Goal: Answer question/provide support: Share knowledge or assist other users

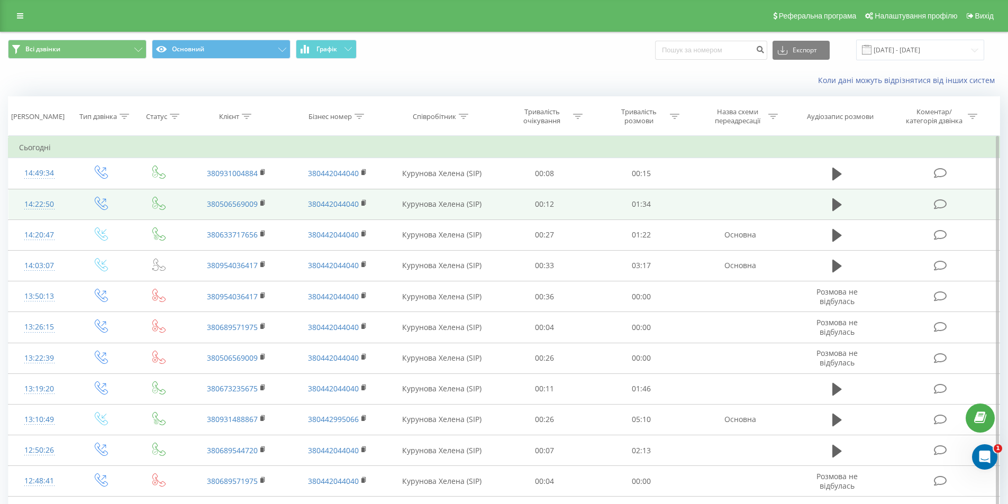
click at [942, 204] on icon at bounding box center [940, 204] width 13 height 11
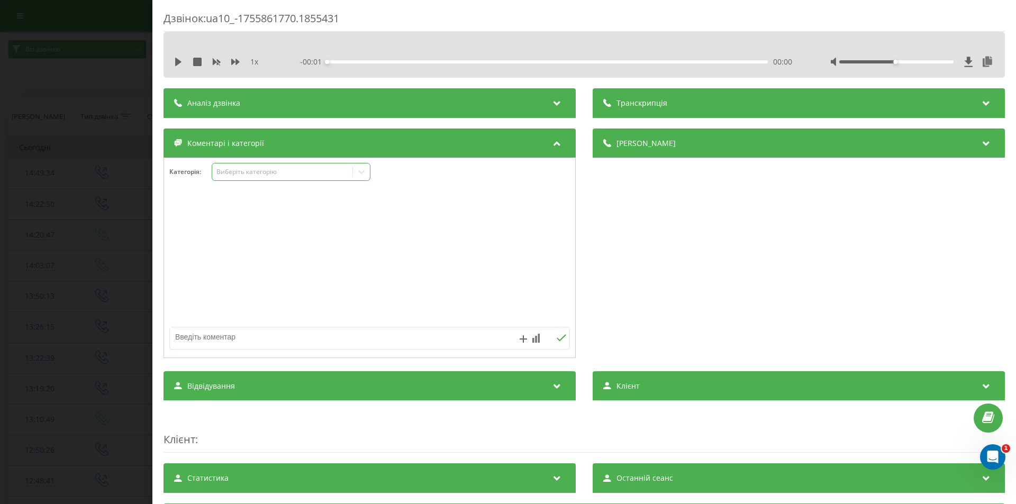
click at [281, 174] on div "Виберіть категорію" at bounding box center [282, 172] width 132 height 8
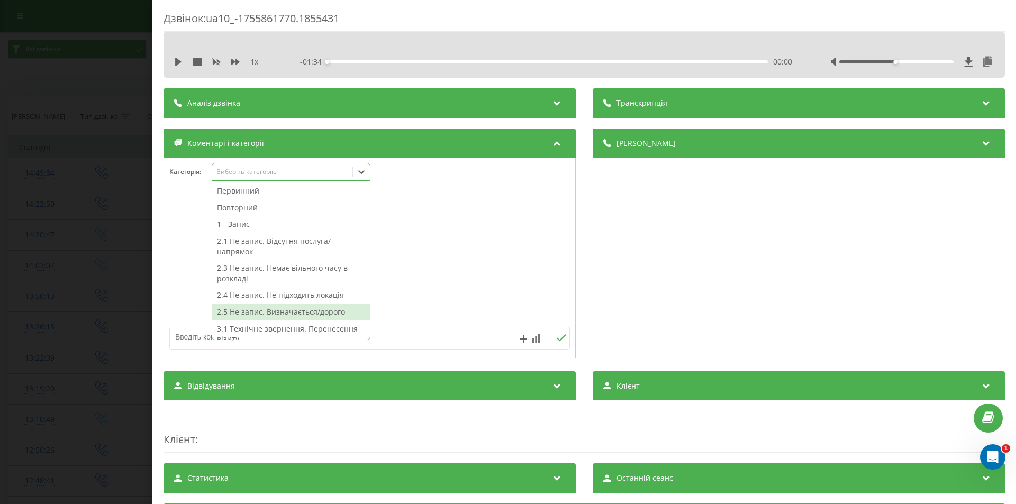
click at [308, 312] on div "2.5 Не запис. Визначається/дорого" at bounding box center [291, 312] width 158 height 17
click at [123, 289] on div "Дзвінок : ua10_-1755861770.1855431 1 x - 01:34 00:00 00:00 Транскрипція Для AI-…" at bounding box center [508, 252] width 1016 height 504
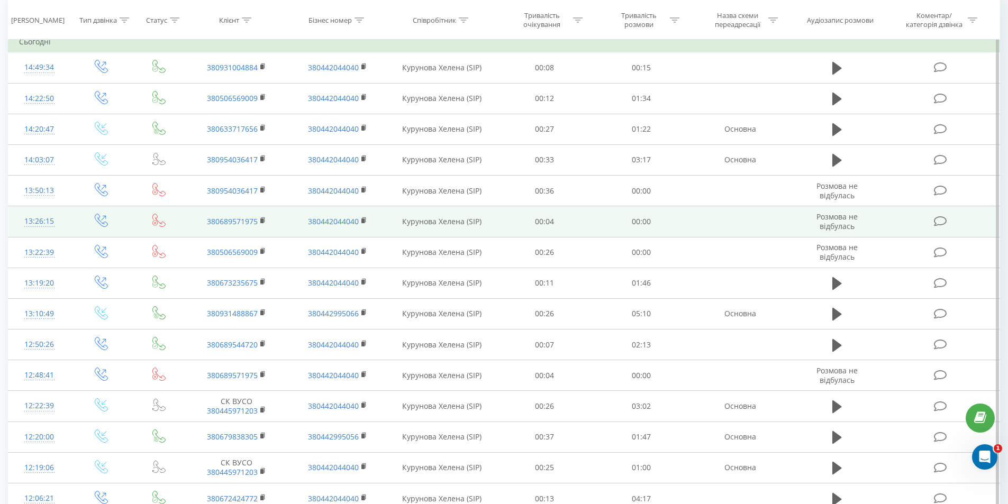
scroll to position [159, 0]
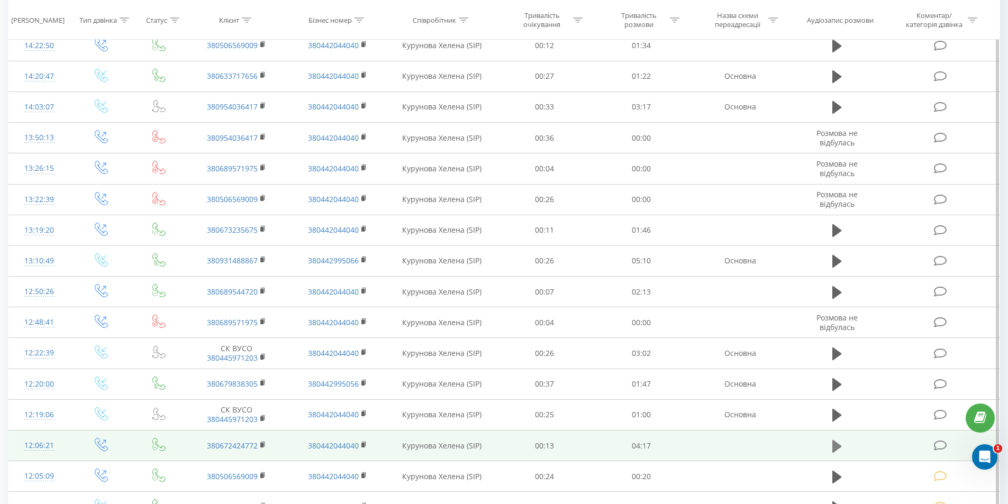
click at [837, 448] on icon at bounding box center [837, 446] width 10 height 13
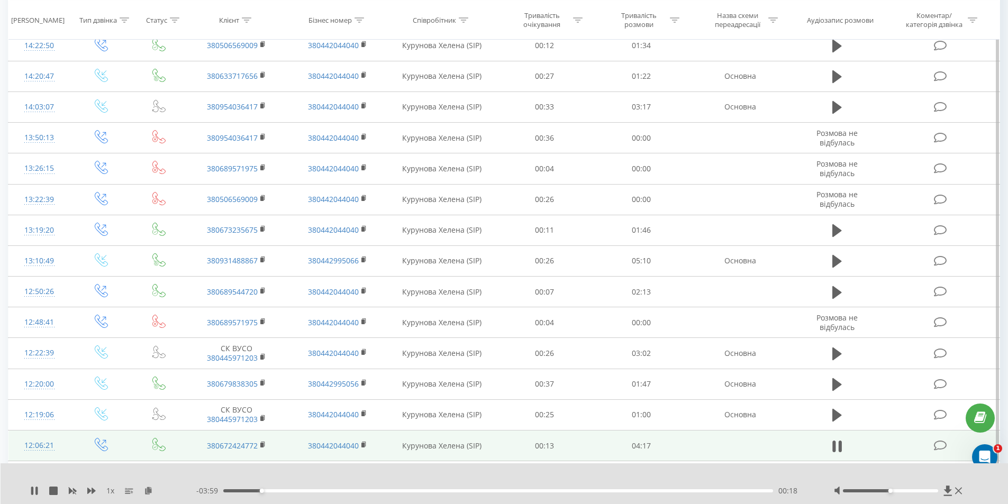
click at [702, 491] on div "00:18" at bounding box center [498, 490] width 550 height 3
click at [702, 491] on div "00:00" at bounding box center [498, 490] width 550 height 3
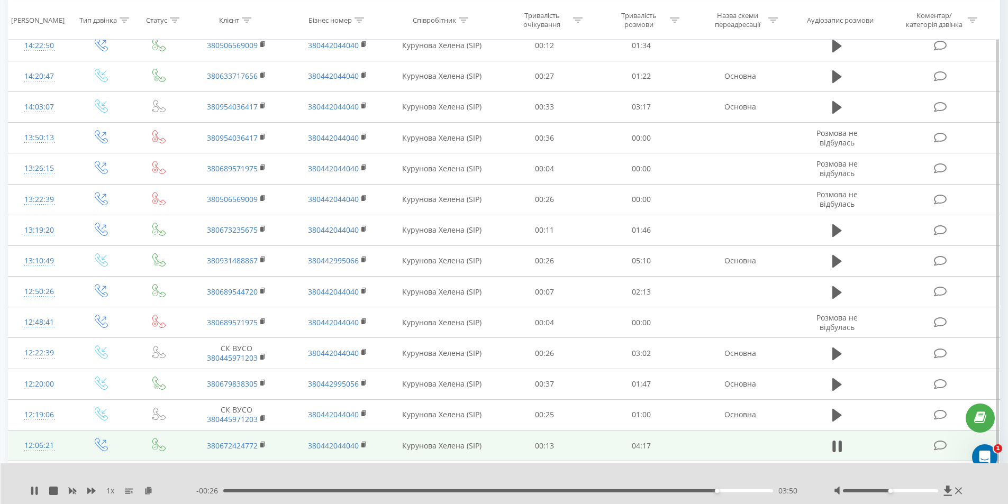
click at [941, 444] on icon at bounding box center [940, 445] width 13 height 11
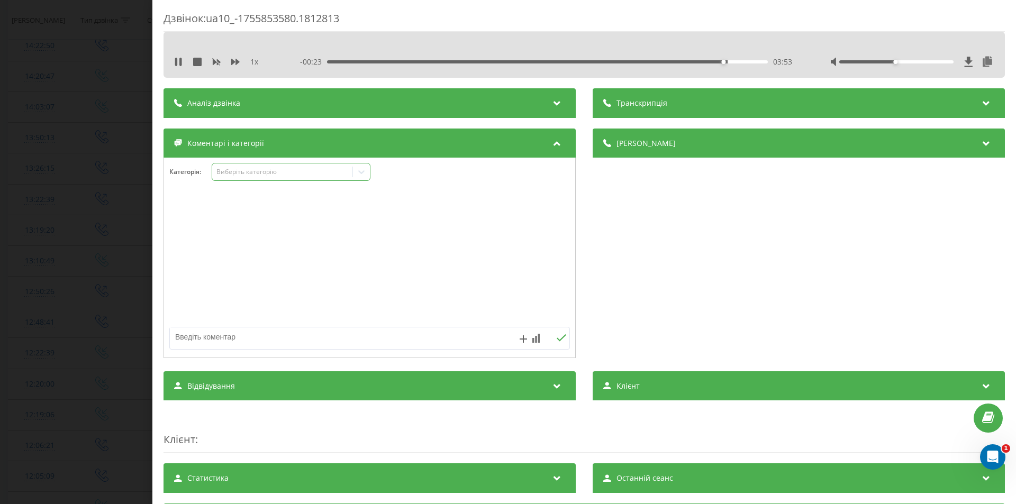
click at [278, 172] on div "Виберіть категорію" at bounding box center [282, 172] width 132 height 8
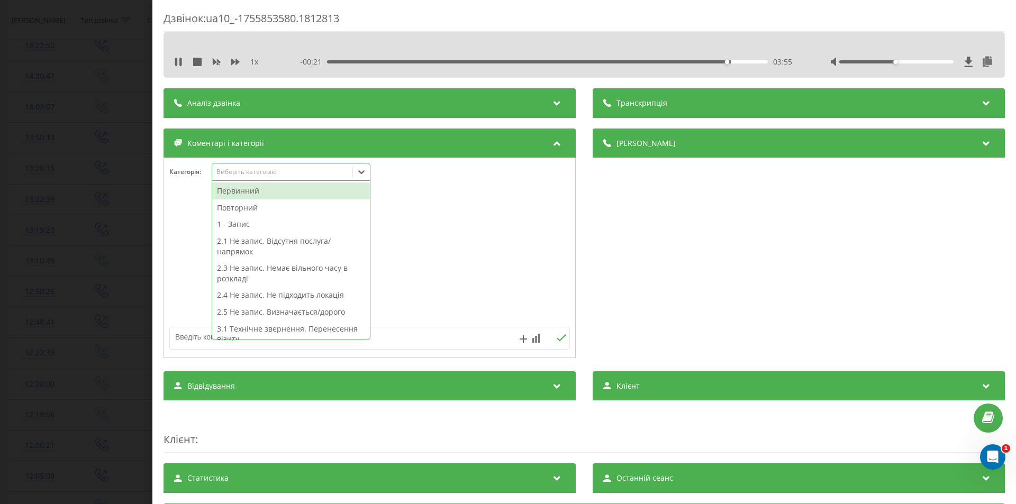
click at [265, 224] on div "1 - Запис" at bounding box center [291, 224] width 158 height 17
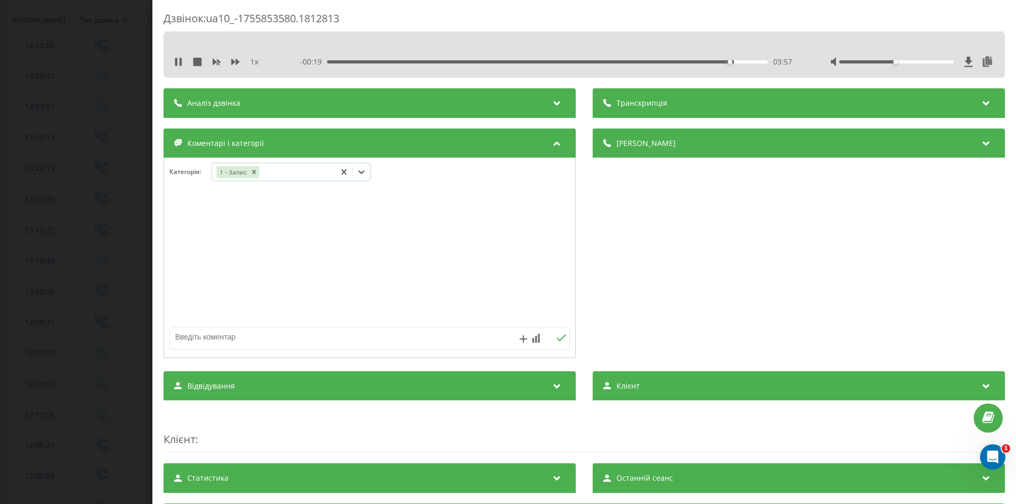
click at [288, 172] on div "1 - Запис" at bounding box center [273, 172] width 123 height 15
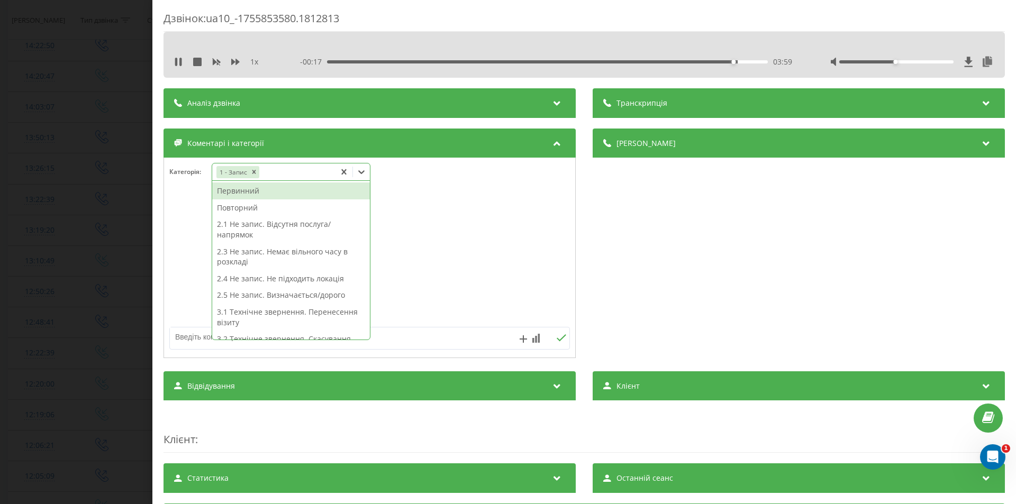
click at [288, 172] on div "1 - Запис" at bounding box center [273, 172] width 123 height 15
click at [257, 208] on div "Повторний" at bounding box center [291, 207] width 158 height 17
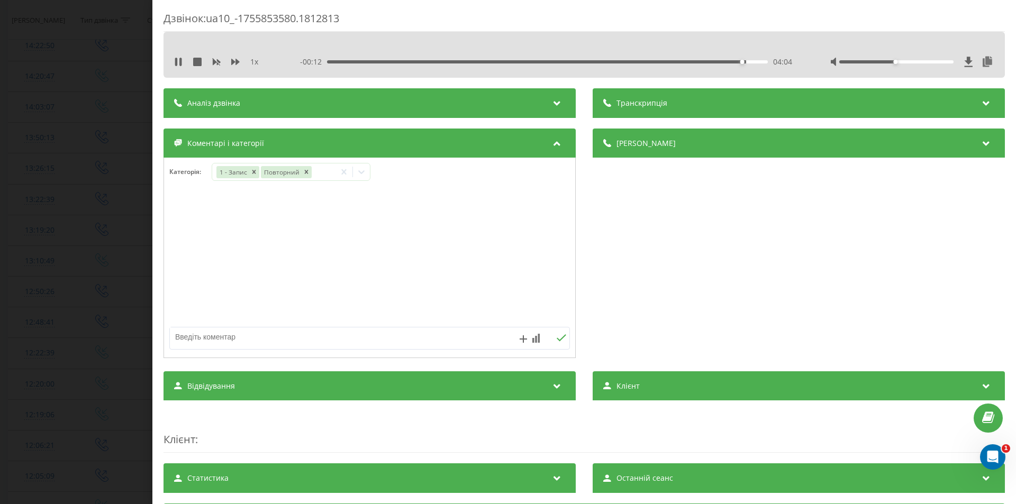
click at [69, 280] on div "Дзвінок : ua10_-1755853580.1812813 1 x - 00:12 04:04 04:04 Транскрипція Для AI-…" at bounding box center [508, 252] width 1016 height 504
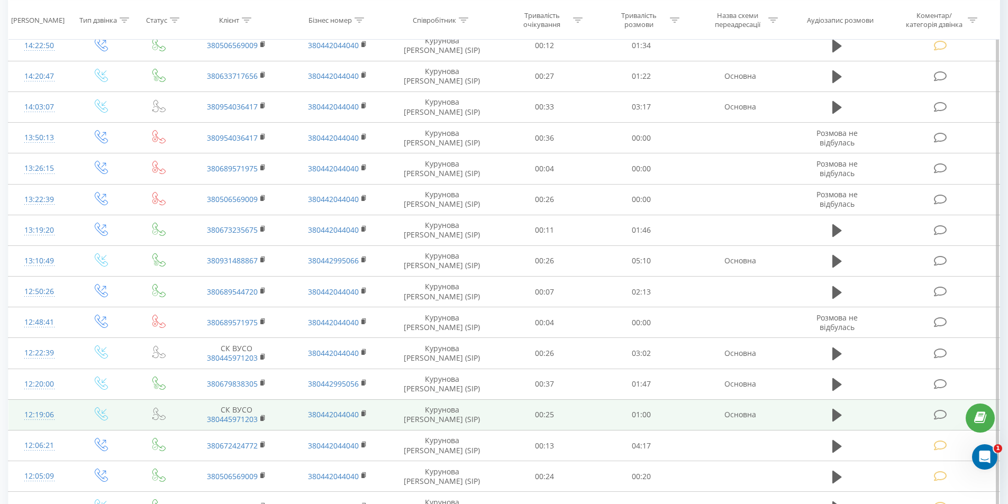
click at [940, 413] on icon at bounding box center [940, 415] width 13 height 11
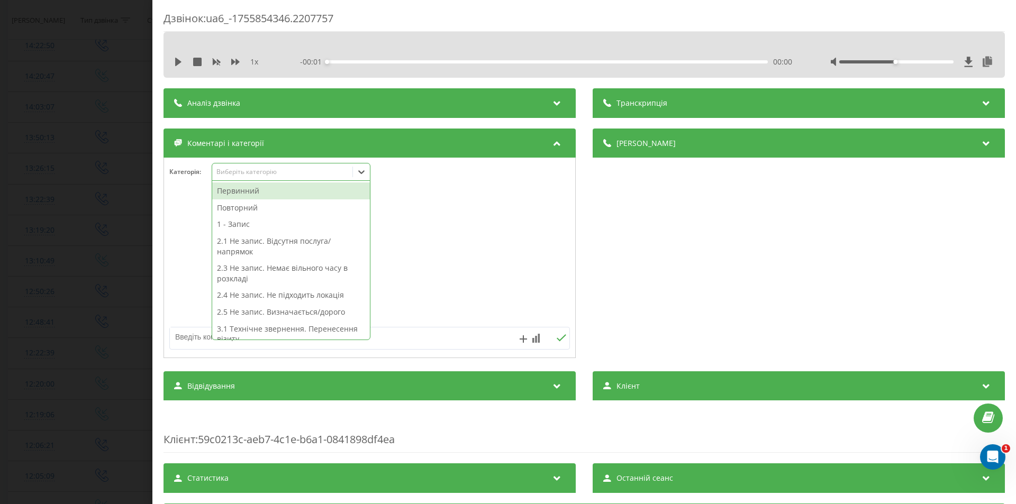
click at [289, 168] on div "Виберіть категорію" at bounding box center [282, 172] width 132 height 8
click at [312, 313] on div "2.5 Не запис. Визначається/дорого" at bounding box center [291, 312] width 158 height 17
click at [113, 271] on div "Дзвінок : ua6_-1755854346.2207757 1 x - 01:00 00:00 00:00 Транскрипція Для AI-а…" at bounding box center [508, 252] width 1016 height 504
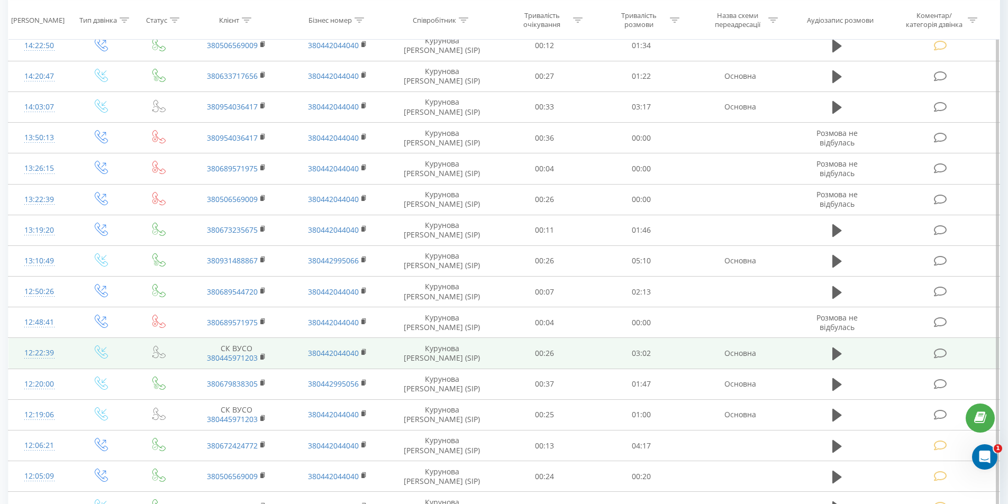
click at [938, 354] on icon at bounding box center [940, 353] width 13 height 11
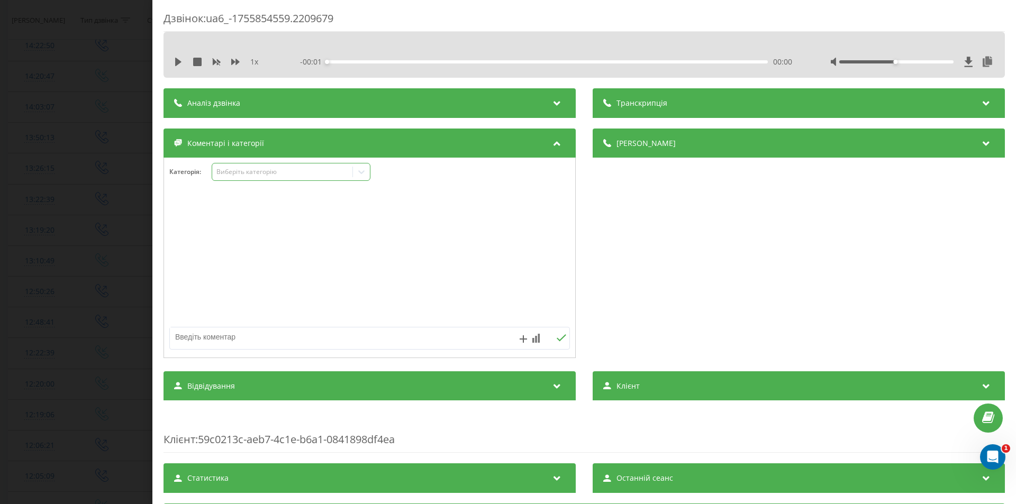
click at [271, 172] on div "Виберіть категорію" at bounding box center [282, 172] width 132 height 8
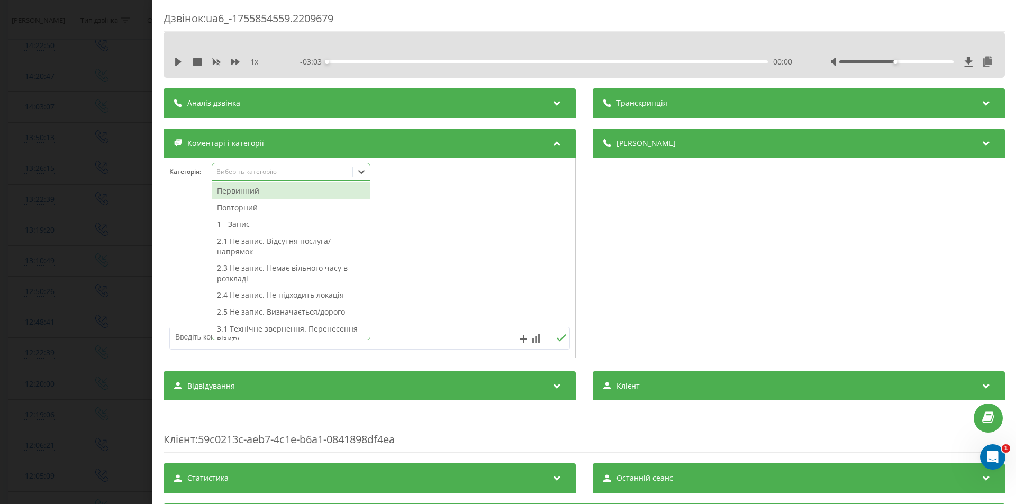
drag, startPoint x: 275, startPoint y: 186, endPoint x: 282, endPoint y: 190, distance: 8.3
click at [275, 186] on div "Первинний" at bounding box center [291, 191] width 158 height 17
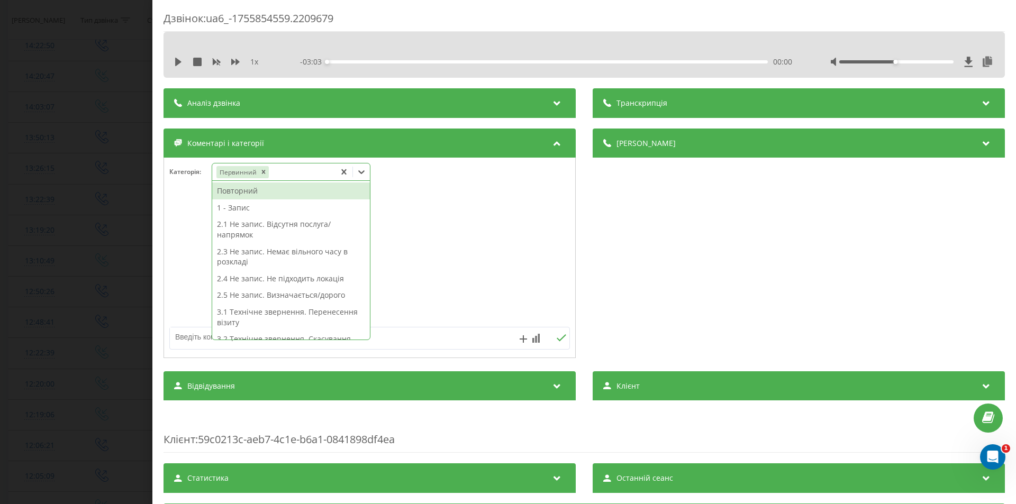
click at [324, 171] on div "Первинний" at bounding box center [273, 172] width 123 height 15
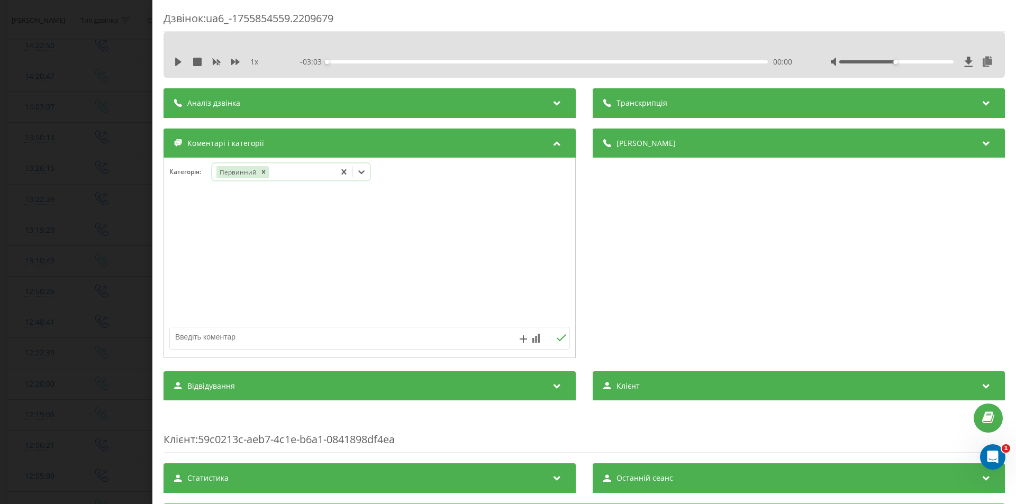
click at [324, 171] on div "Первинний" at bounding box center [273, 172] width 123 height 15
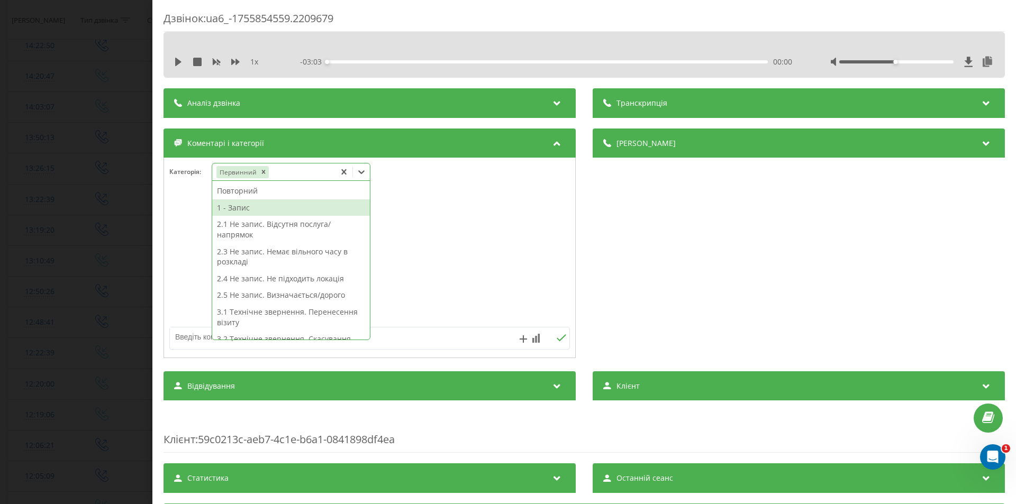
click at [252, 206] on div "1 - Запис" at bounding box center [291, 207] width 158 height 17
click at [111, 240] on div "Дзвінок : ua6_-1755854559.2209679 1 x - 03:03 00:00 00:00 Транскрипція Для AI-а…" at bounding box center [508, 252] width 1016 height 504
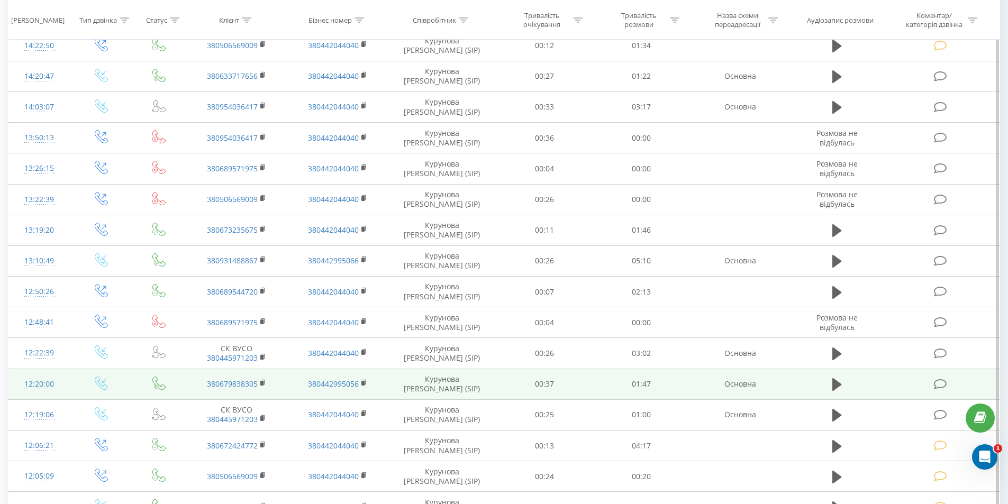
click at [837, 385] on icon at bounding box center [837, 384] width 10 height 13
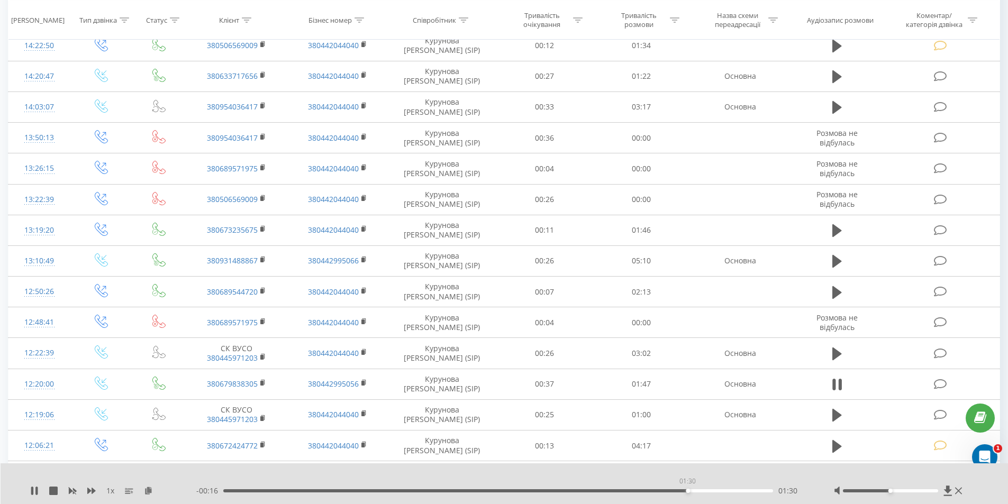
click at [687, 492] on div "01:30" at bounding box center [498, 490] width 550 height 3
click at [652, 493] on div "- 00:09 01:38 01:38" at bounding box center [501, 491] width 611 height 11
click at [655, 492] on div "01:24" at bounding box center [498, 490] width 550 height 3
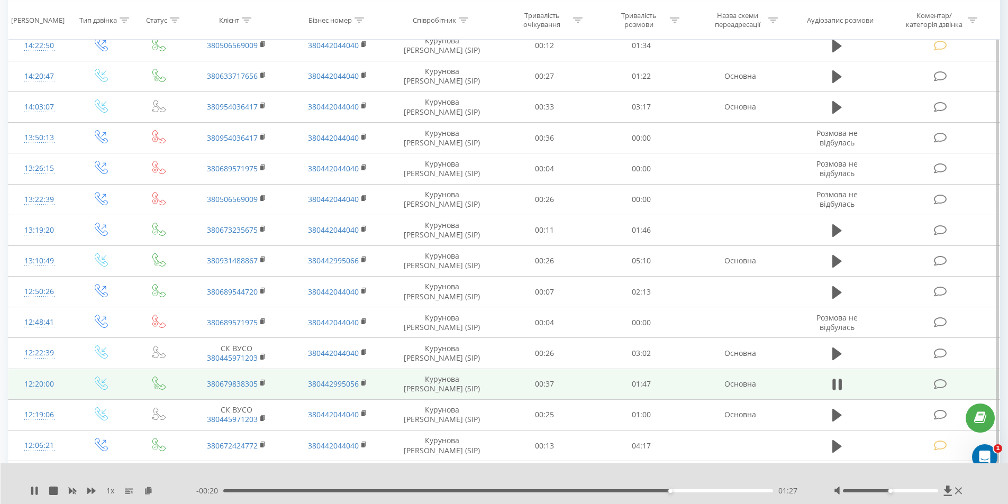
click at [939, 384] on icon at bounding box center [940, 384] width 13 height 11
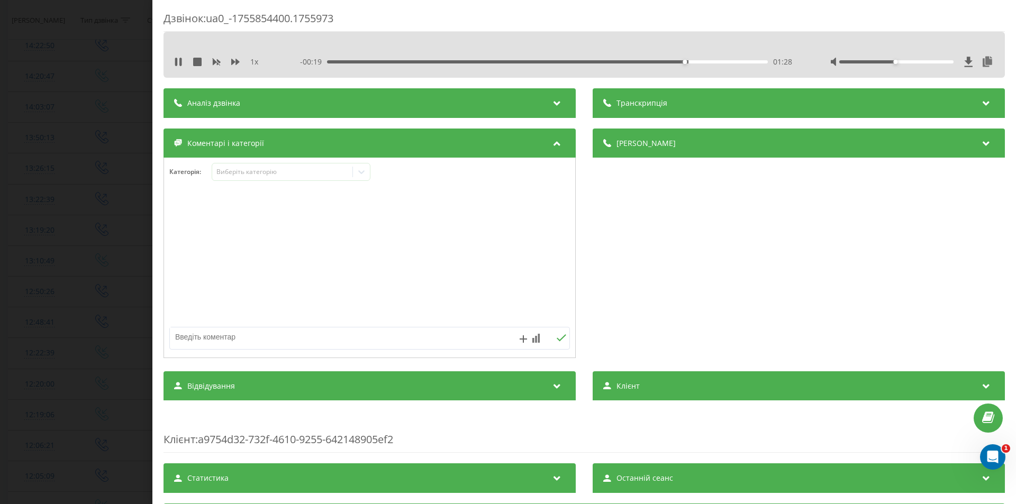
click at [270, 175] on div "Виберіть категорію" at bounding box center [282, 172] width 132 height 8
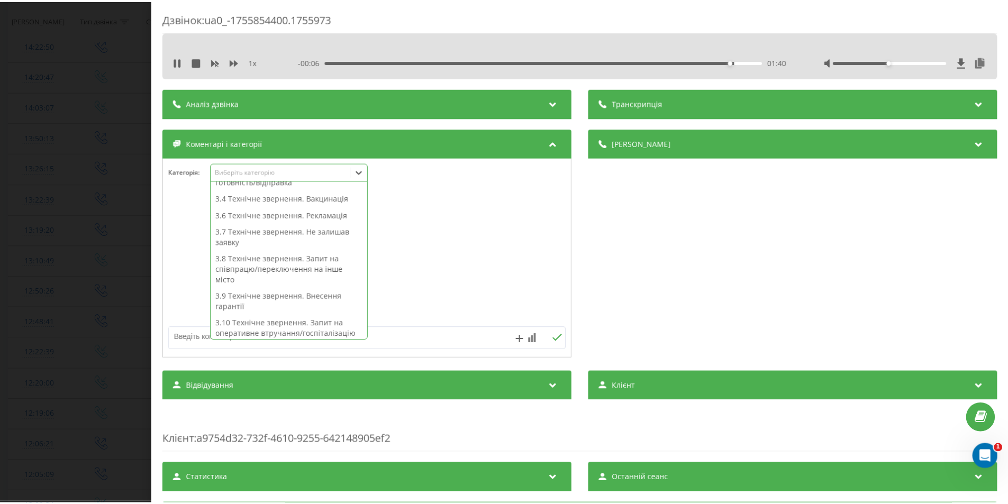
scroll to position [265, 0]
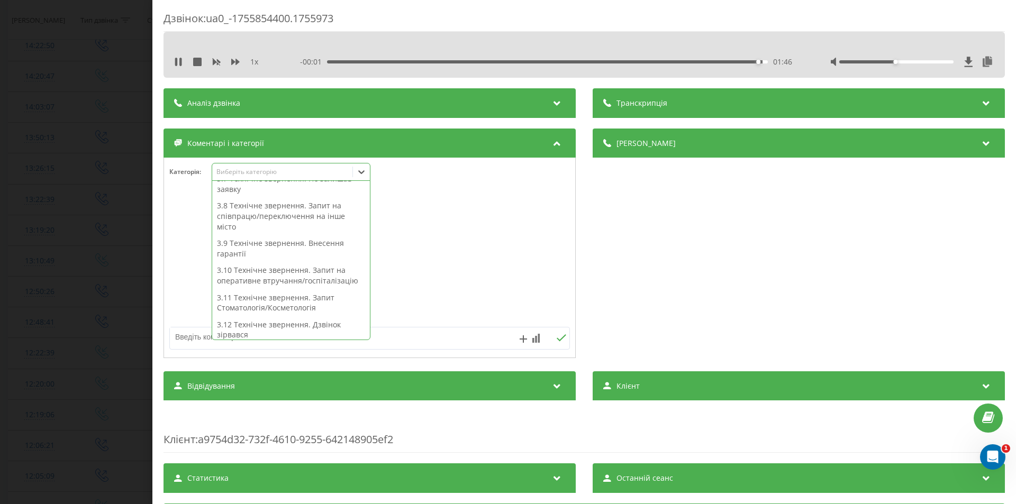
click at [288, 308] on div "3.11 Технічне звернення. Запит Стоматологія/Косметологія" at bounding box center [291, 302] width 158 height 27
click at [395, 339] on textarea at bounding box center [330, 337] width 320 height 19
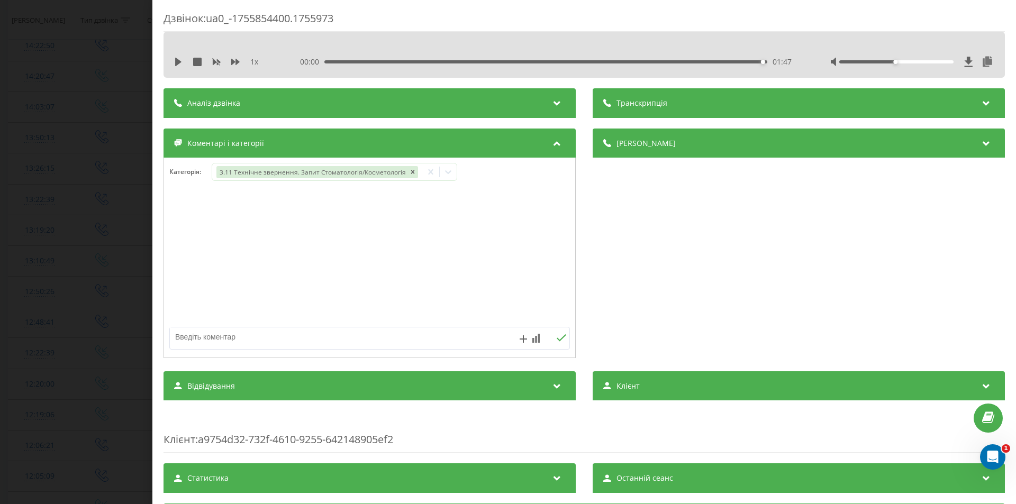
click at [395, 339] on textarea at bounding box center [330, 337] width 320 height 19
type textarea "подумає"
drag, startPoint x: 559, startPoint y: 340, endPoint x: 241, endPoint y: 315, distance: 319.0
click at [558, 340] on icon at bounding box center [561, 337] width 10 height 7
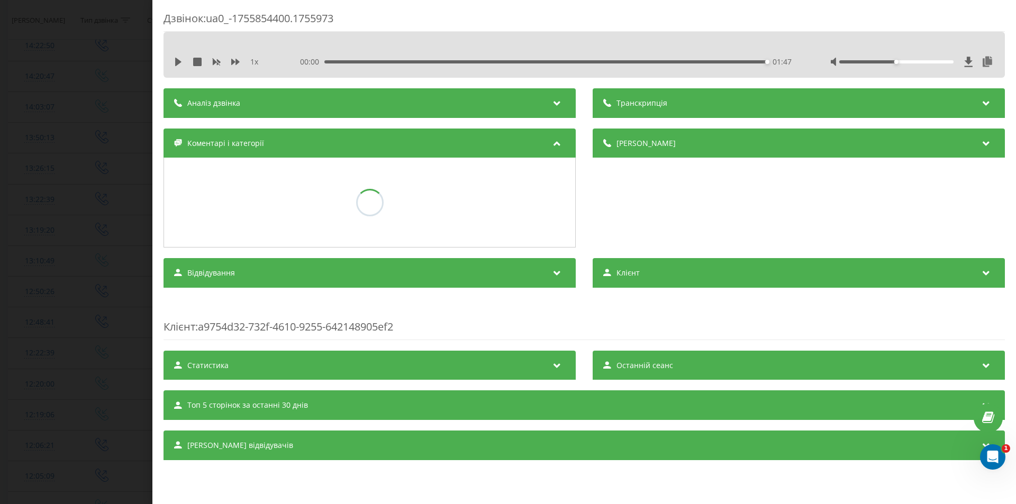
click at [94, 288] on div "Дзвінок : ua0_-1755854400.1755973 1 x 00:00 01:47 01:47 Транскрипція Для AI-ана…" at bounding box center [508, 252] width 1016 height 504
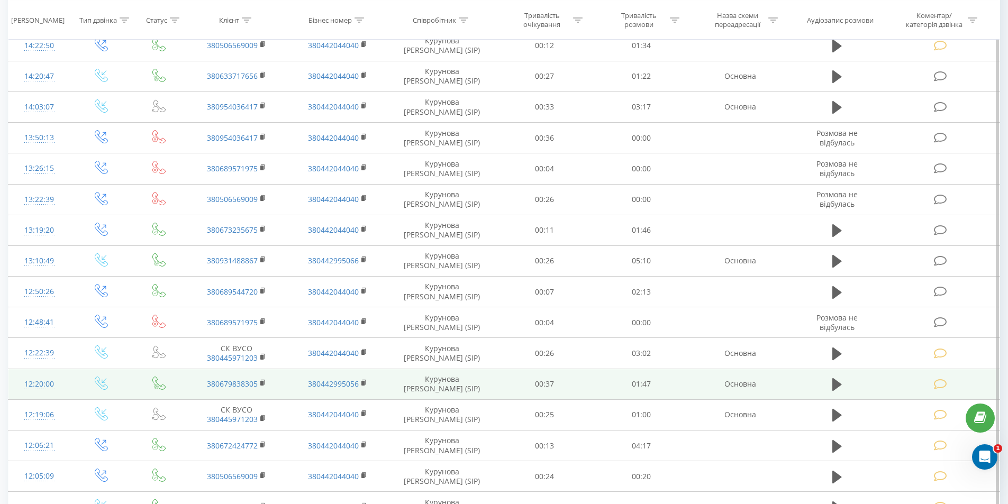
click at [943, 386] on icon at bounding box center [940, 384] width 13 height 11
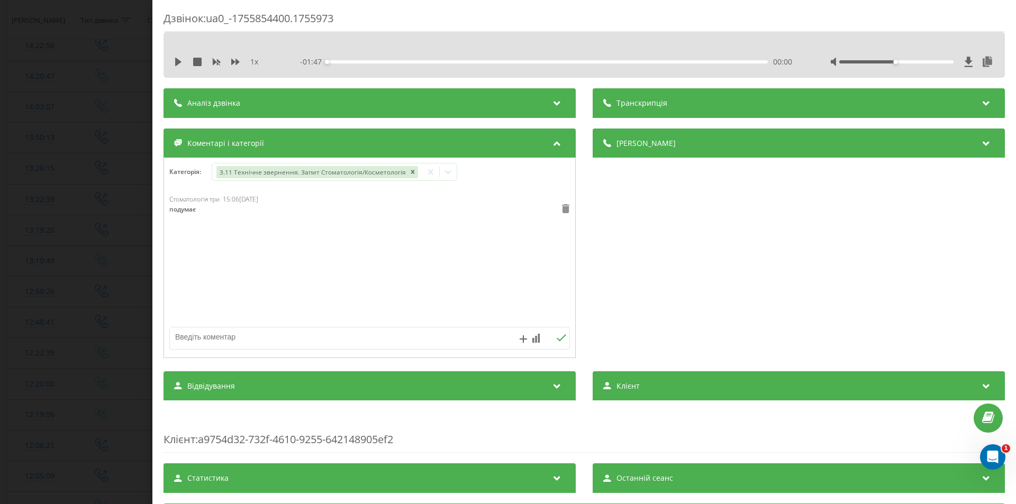
click at [562, 207] on icon at bounding box center [565, 208] width 7 height 9
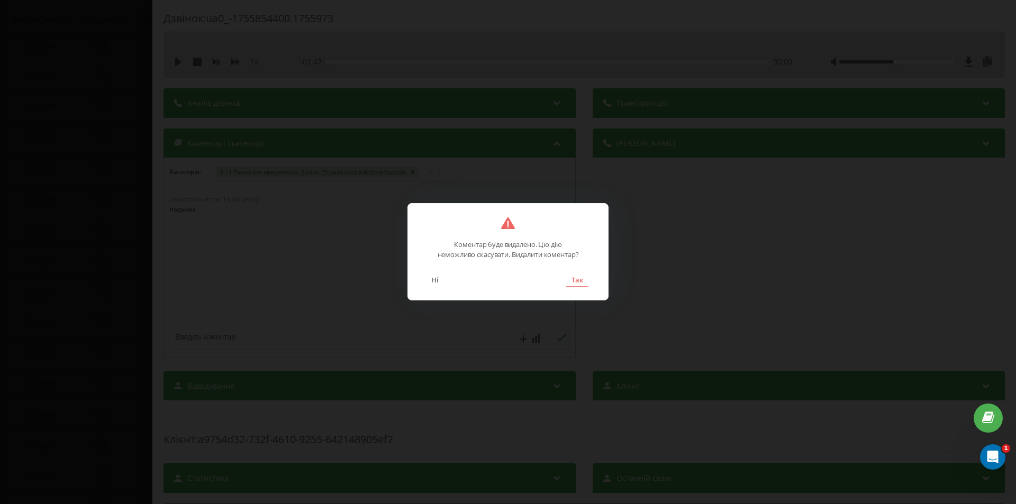
click at [575, 285] on button "Так" at bounding box center [577, 280] width 22 height 14
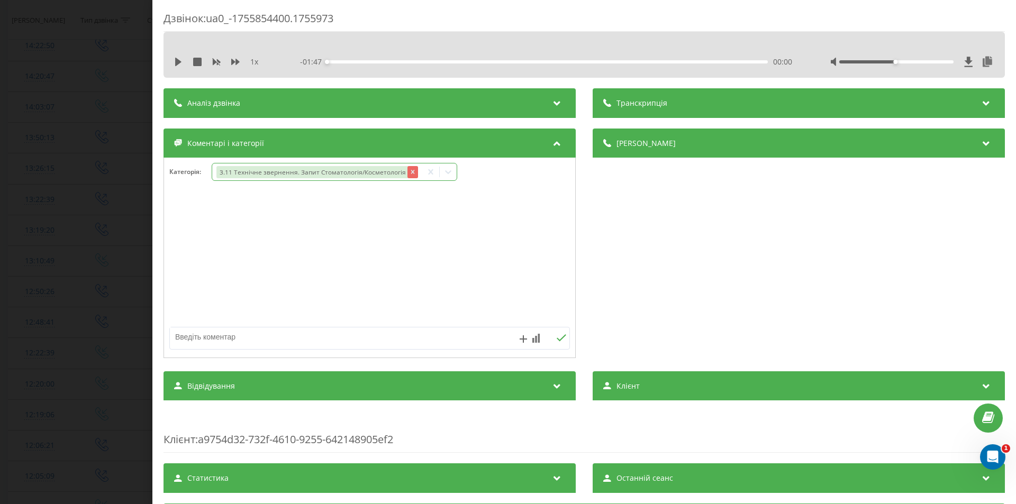
click at [411, 171] on icon "Remove 3.11 Технічне звернення. Запит Стоматологія/Косметологія" at bounding box center [413, 172] width 4 height 4
click at [320, 171] on div "Виберіть категорію" at bounding box center [282, 172] width 132 height 8
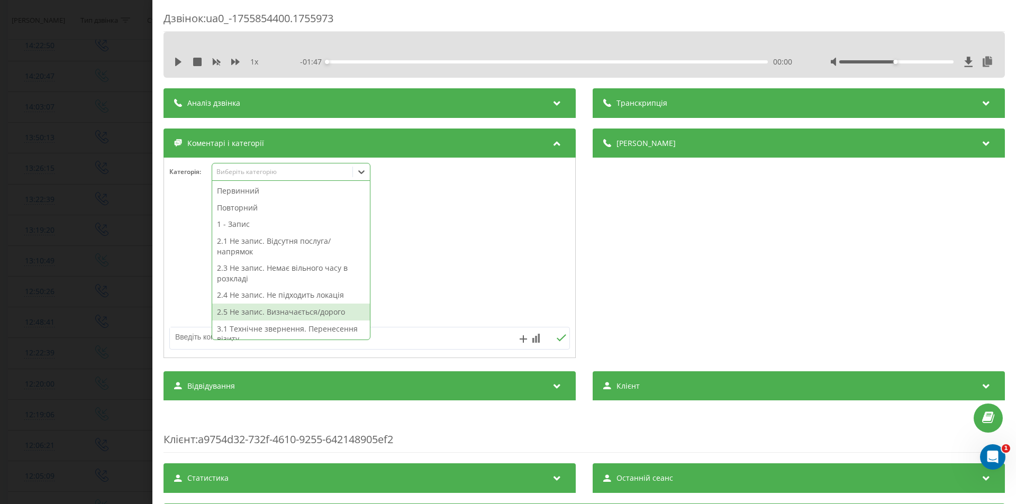
drag, startPoint x: 317, startPoint y: 312, endPoint x: 342, endPoint y: 308, distance: 24.6
click at [318, 312] on div "2.5 Не запис. Визначається/дорого" at bounding box center [291, 312] width 158 height 17
click at [608, 262] on div "Деталі дзвінка Загальне Дата дзвінка 2025-08-22 12:20:00 Тип дзвінка Вхідний Ст…" at bounding box center [799, 245] width 412 height 232
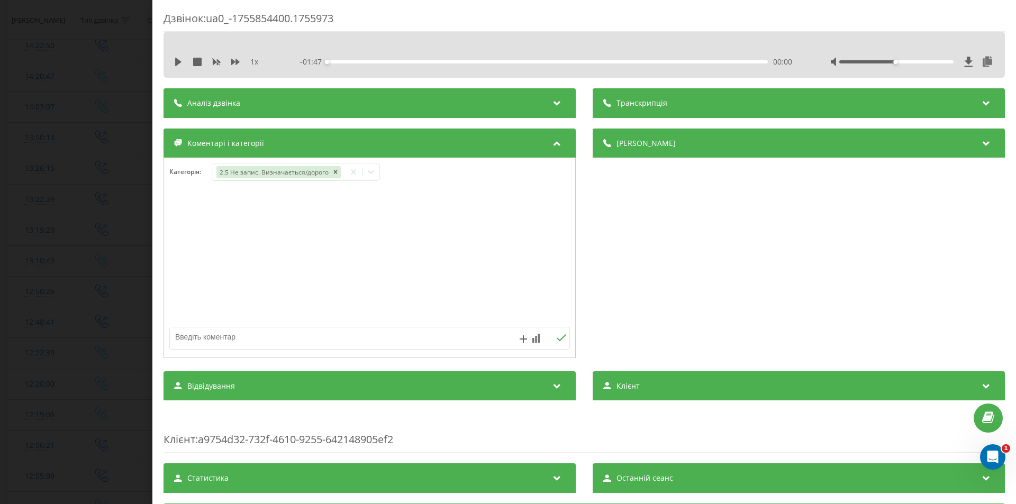
click at [134, 270] on div "Дзвінок : ua0_-1755854400.1755973 1 x - 01:47 00:00 00:00 Транскрипція Для AI-а…" at bounding box center [508, 252] width 1016 height 504
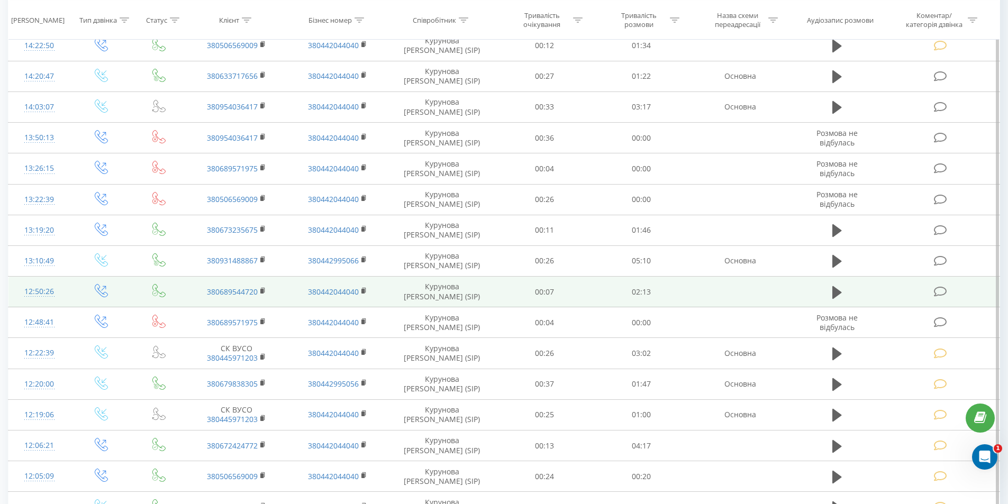
drag, startPoint x: 835, startPoint y: 292, endPoint x: 819, endPoint y: 296, distance: 17.1
click at [835, 292] on icon at bounding box center [837, 292] width 10 height 13
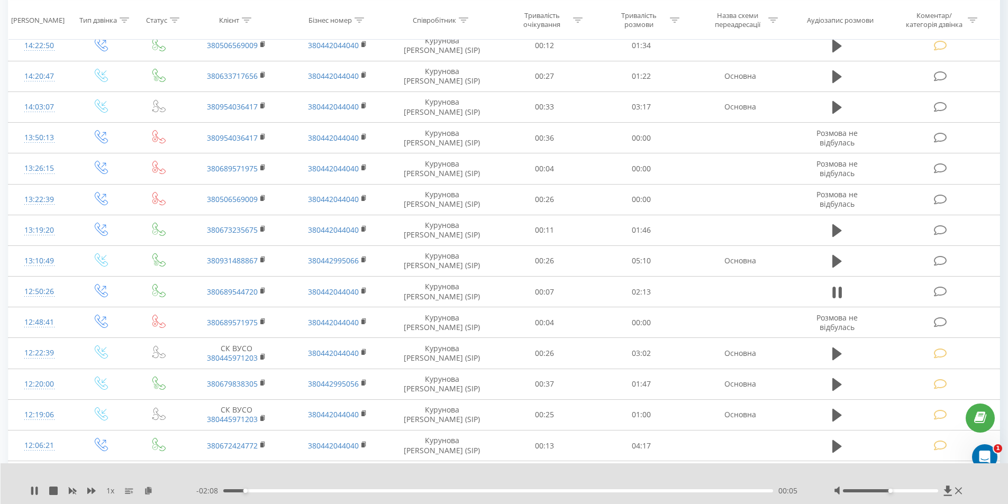
click at [662, 490] on div "00:05" at bounding box center [498, 490] width 550 height 3
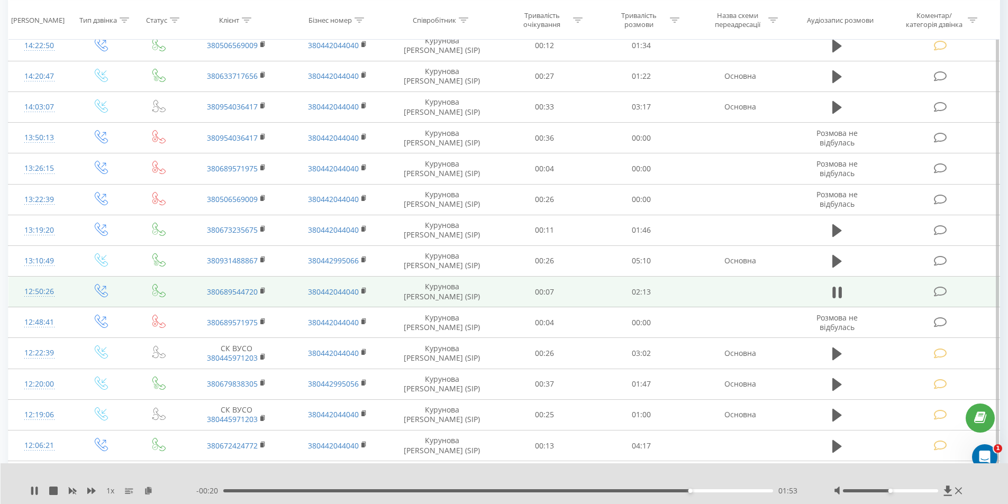
click at [940, 294] on icon at bounding box center [940, 291] width 13 height 11
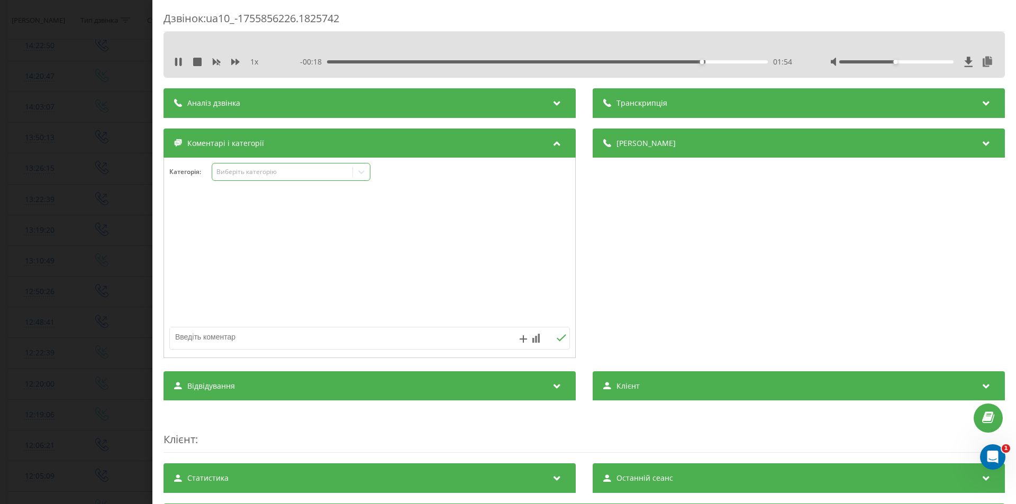
click at [304, 169] on div "Виберіть категорію" at bounding box center [282, 172] width 132 height 8
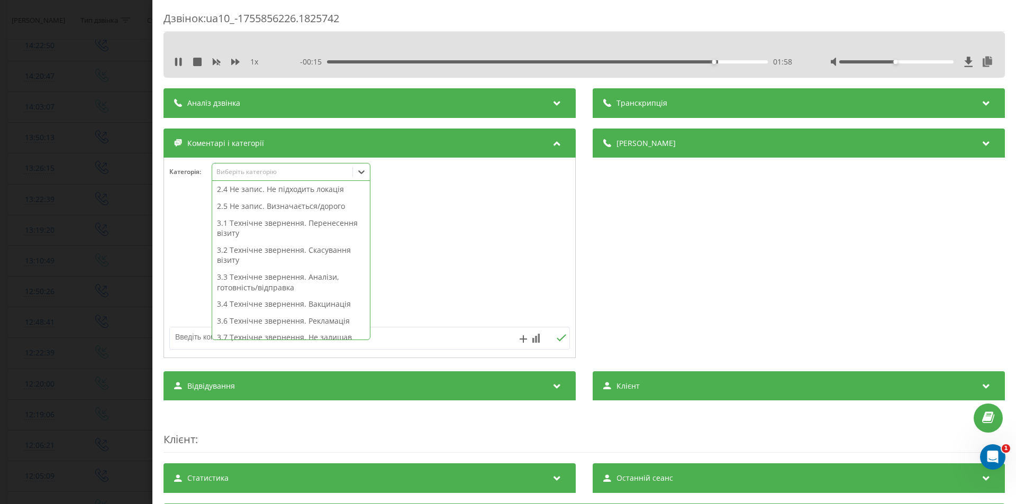
scroll to position [159, 0]
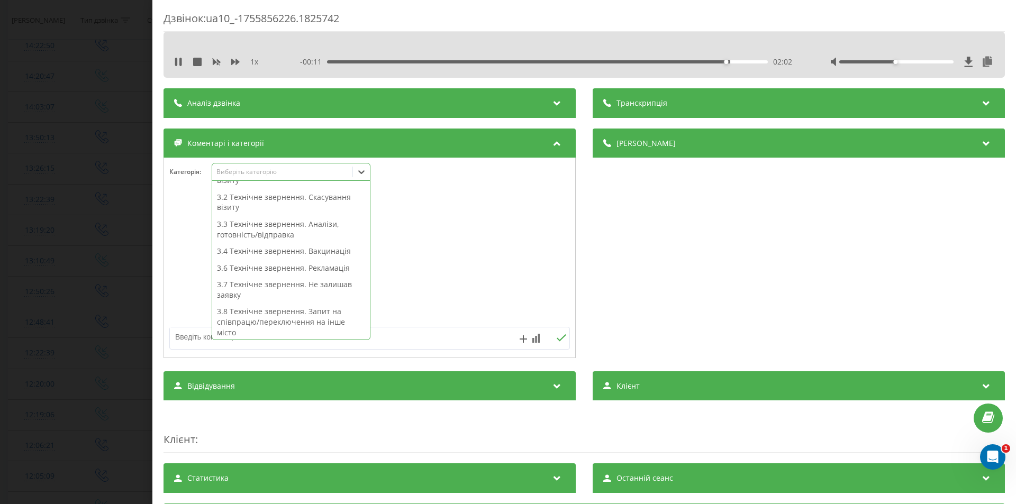
click at [286, 232] on div "3.3 Технічне звернення. Аналізи, готовність/відправка" at bounding box center [291, 229] width 158 height 27
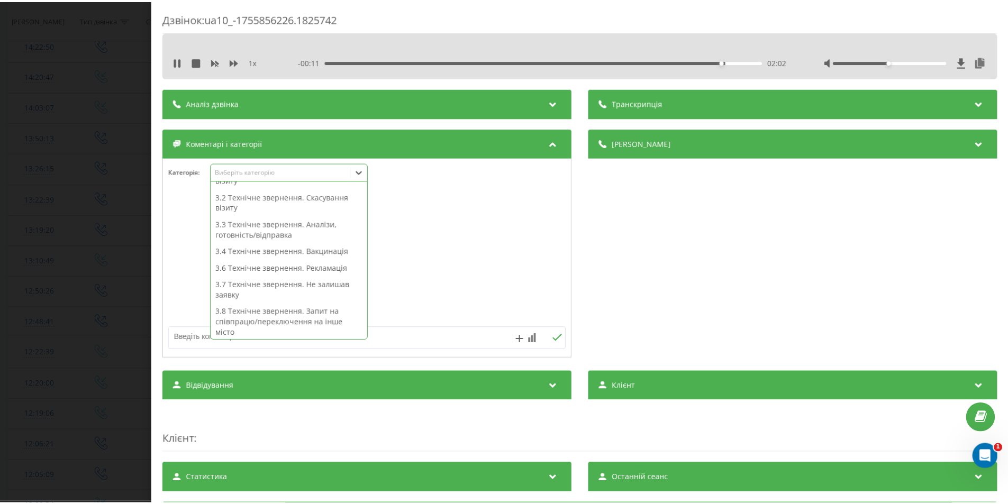
scroll to position [138, 0]
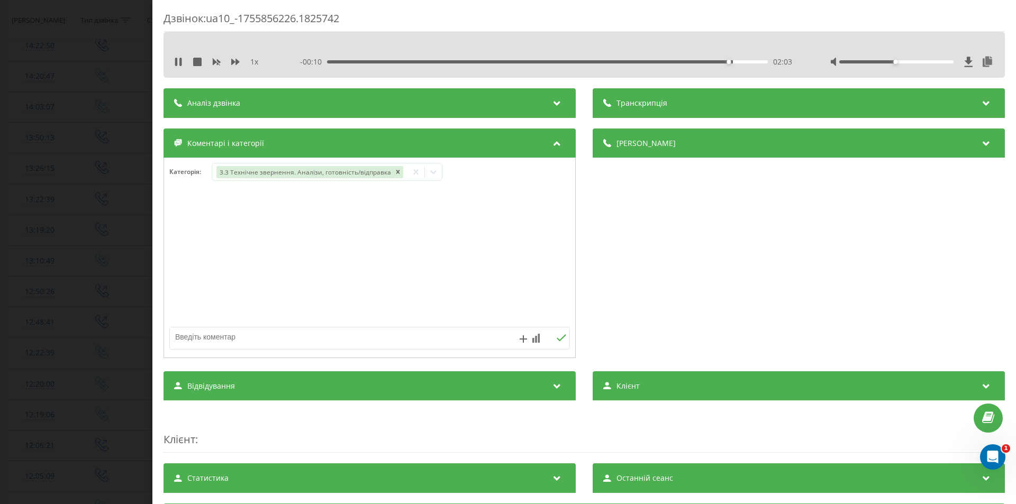
click at [706, 298] on div "Деталі дзвінка Загальне Дата дзвінка 2025-08-22 12:50:26 Тип дзвінка Вихідний С…" at bounding box center [799, 245] width 412 height 232
click at [75, 300] on div "Дзвінок : ua10_-1755856226.1825742 1 x - 00:09 02:04 02:04 Транскрипція Для AI-…" at bounding box center [508, 252] width 1016 height 504
